Goal: Information Seeking & Learning: Find specific fact

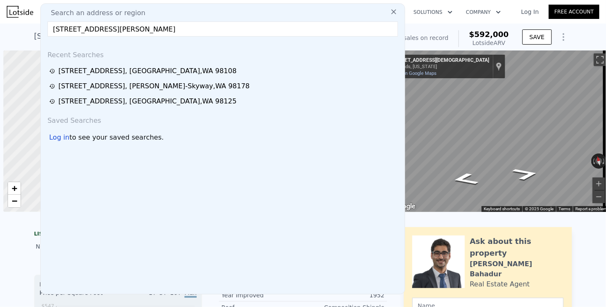
scroll to position [0, 3]
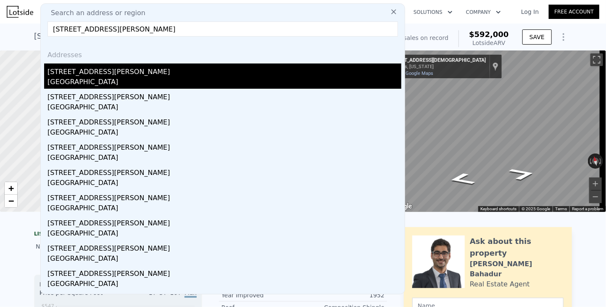
type input "[STREET_ADDRESS][PERSON_NAME]"
click at [74, 76] on div "[STREET_ADDRESS][PERSON_NAME]" at bounding box center [224, 69] width 354 height 13
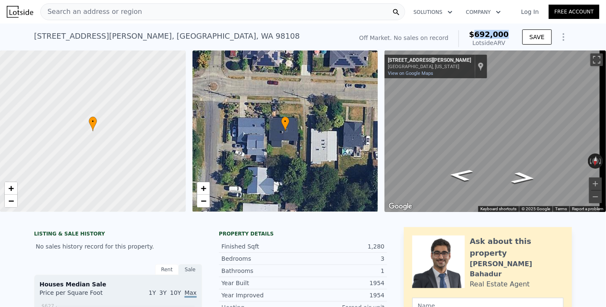
drag, startPoint x: 480, startPoint y: 34, endPoint x: 511, endPoint y: 34, distance: 30.3
click at [511, 34] on div "Off Market. No sales on record $692,000 Lotside ARV" at bounding box center [434, 39] width 156 height 24
copy span "692,000"
drag, startPoint x: 369, startPoint y: 253, endPoint x: 383, endPoint y: 254, distance: 13.9
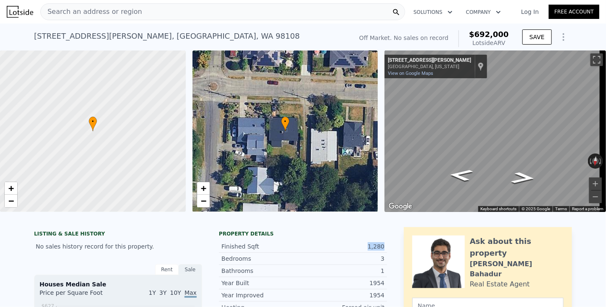
click at [383, 253] on div "Finished Sqft 1,280" at bounding box center [303, 246] width 168 height 12
copy div "1,280"
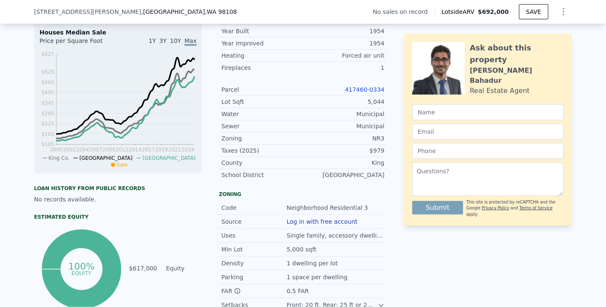
scroll to position [123, 0]
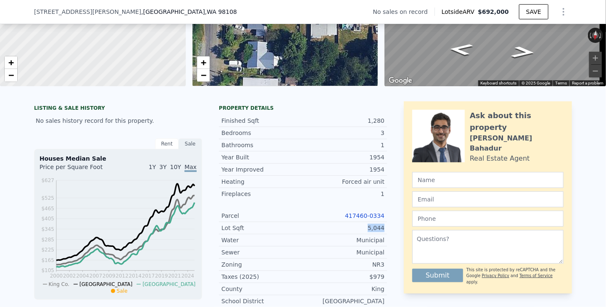
drag, startPoint x: 368, startPoint y: 234, endPoint x: 384, endPoint y: 232, distance: 16.5
click at [384, 232] on div "LISTING & SALE HISTORY No sales history record for this property. Rent Sale Ren…" at bounding box center [303, 290] width 538 height 378
copy div "5,044"
